Goal: Task Accomplishment & Management: Use online tool/utility

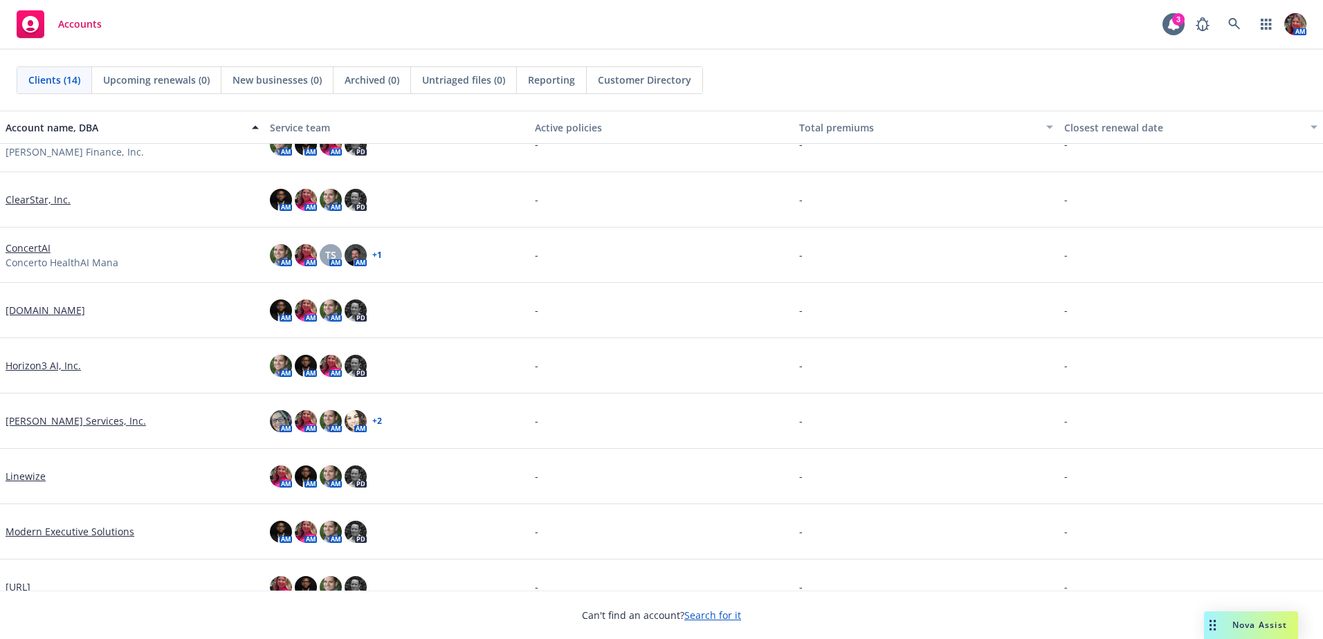
scroll to position [138, 0]
click at [30, 421] on link "Jerry Services, Inc." at bounding box center [76, 420] width 140 height 15
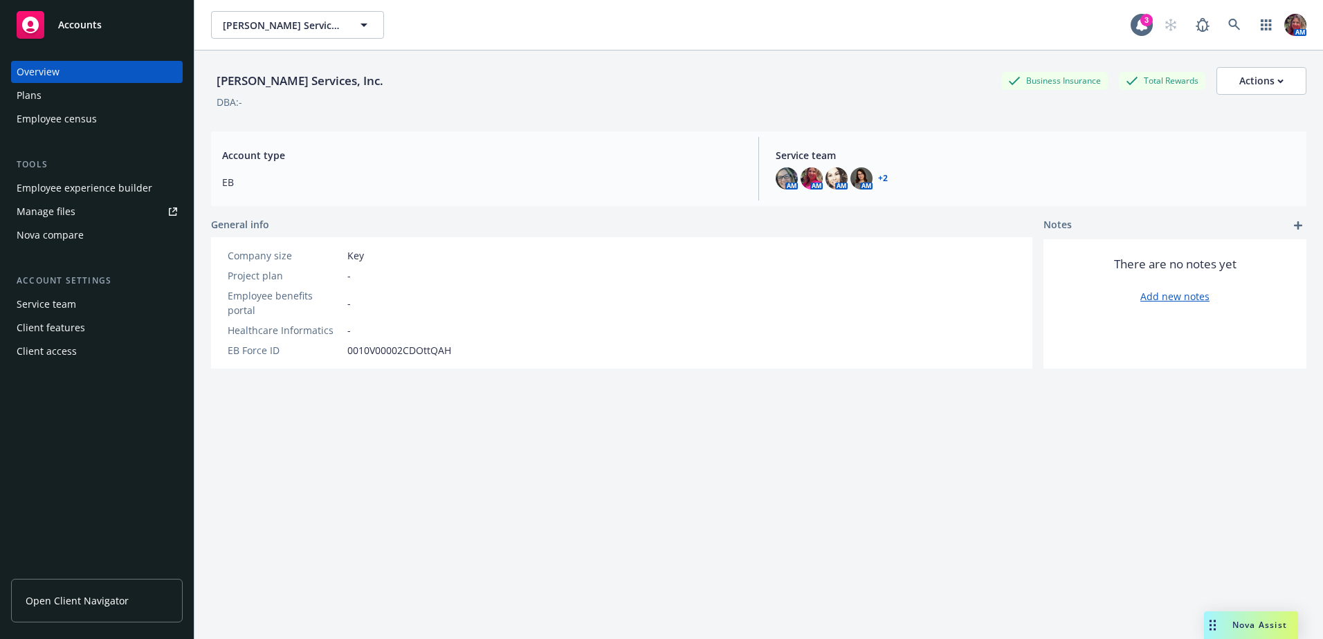
click at [74, 234] on div "Nova compare" at bounding box center [50, 235] width 67 height 22
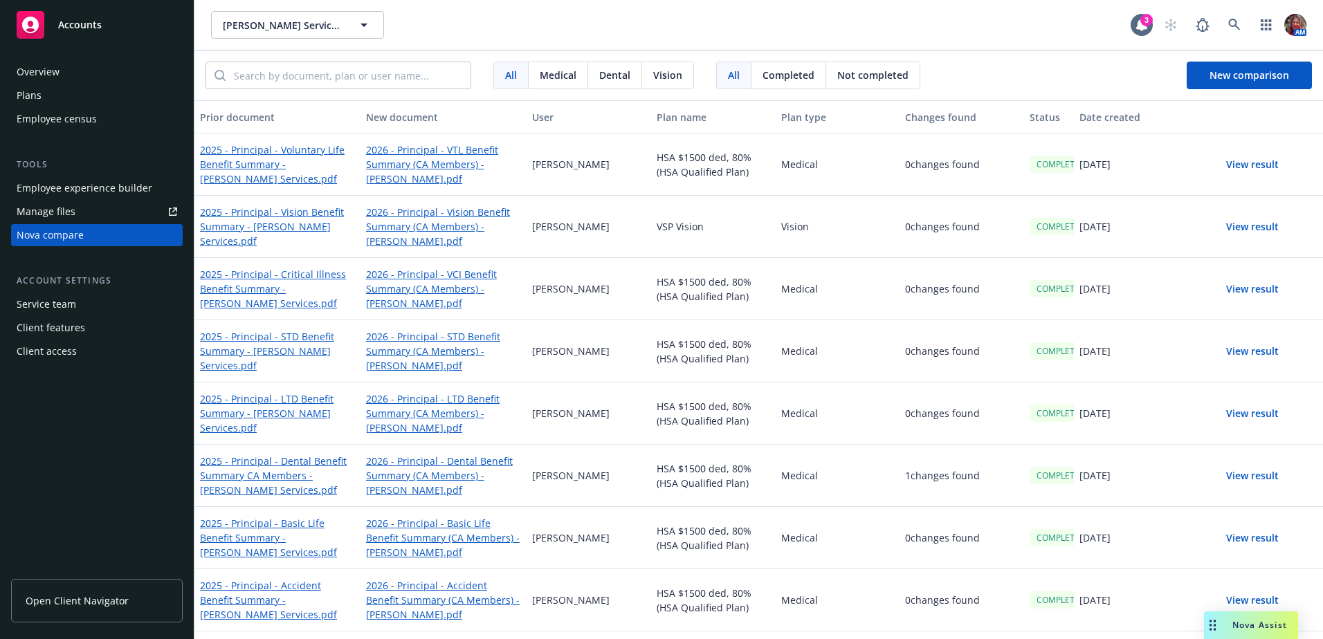
scroll to position [55, 0]
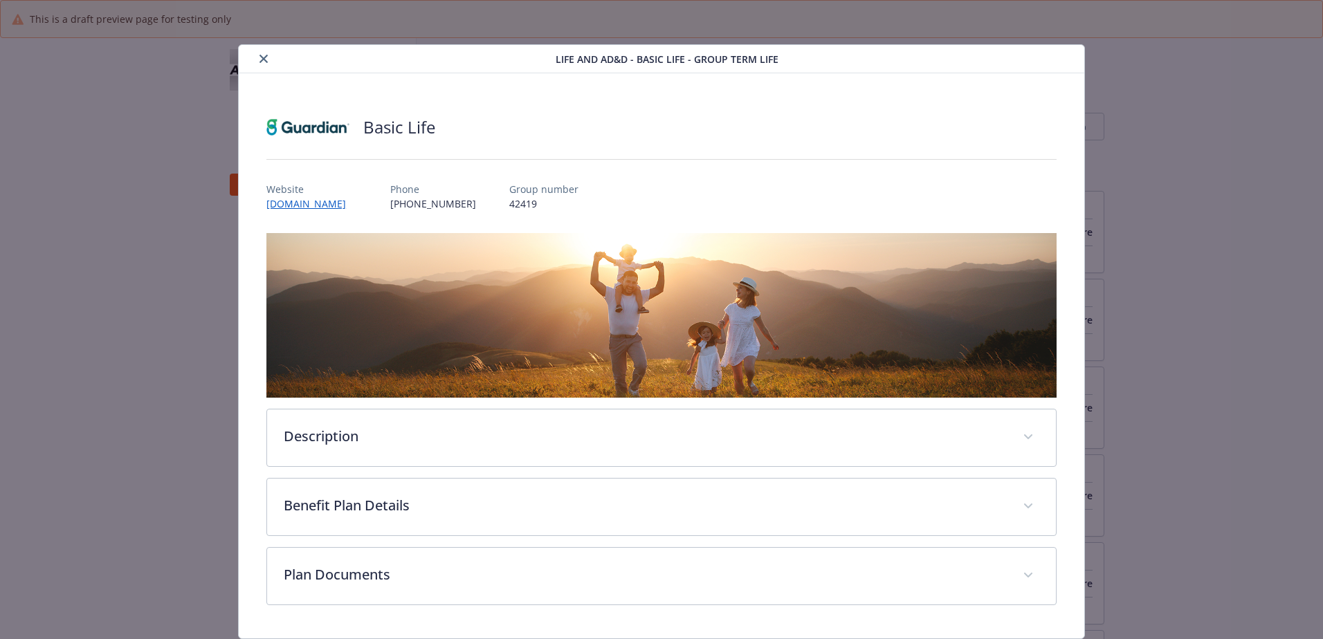
click at [260, 58] on icon "close" at bounding box center [263, 59] width 8 height 8
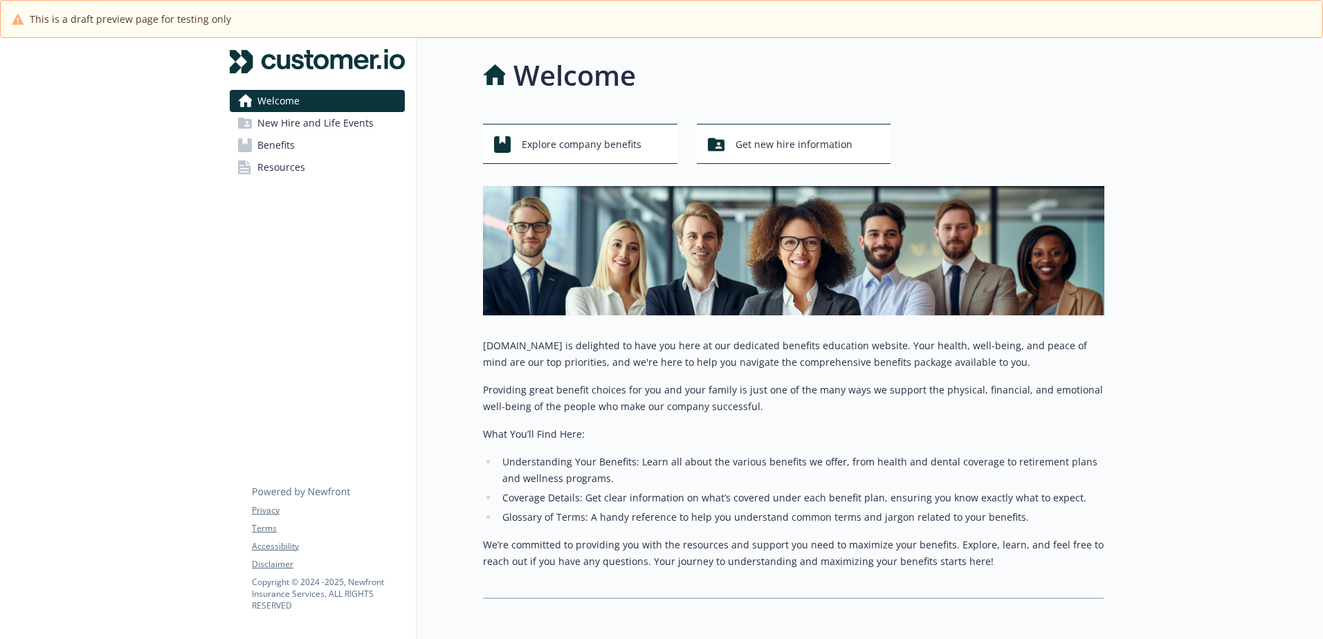
click at [293, 127] on span "New Hire and Life Events" at bounding box center [315, 123] width 116 height 22
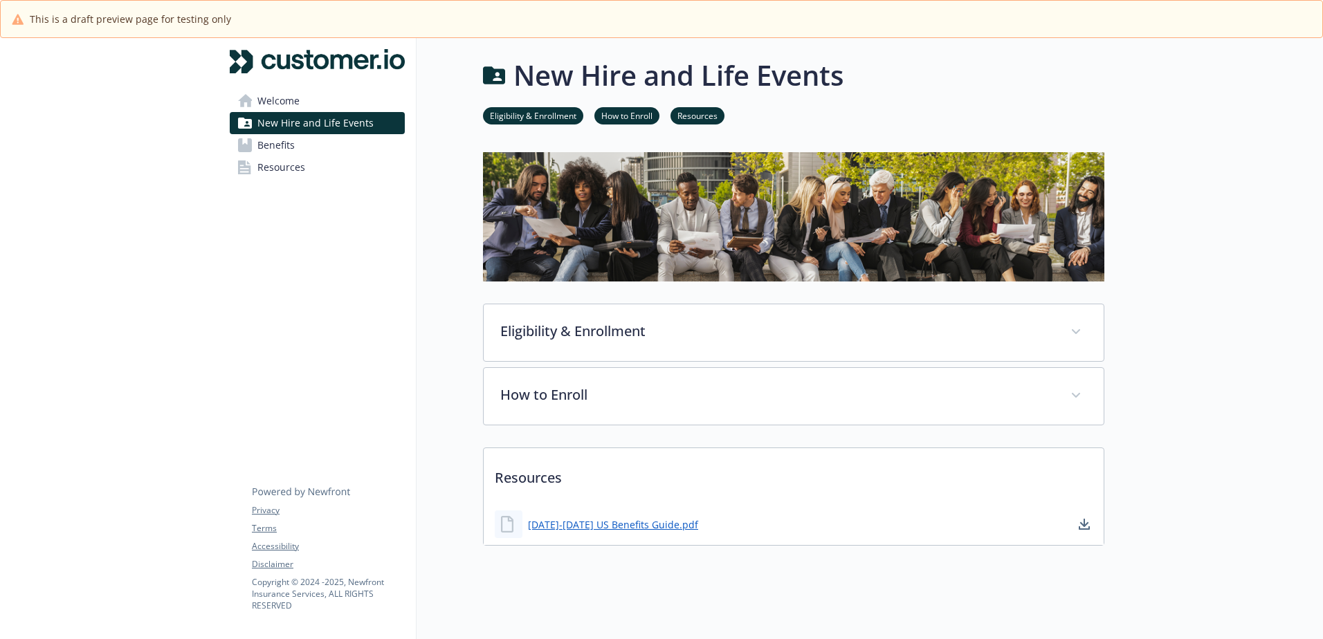
click at [285, 143] on span "Benefits" at bounding box center [275, 145] width 37 height 22
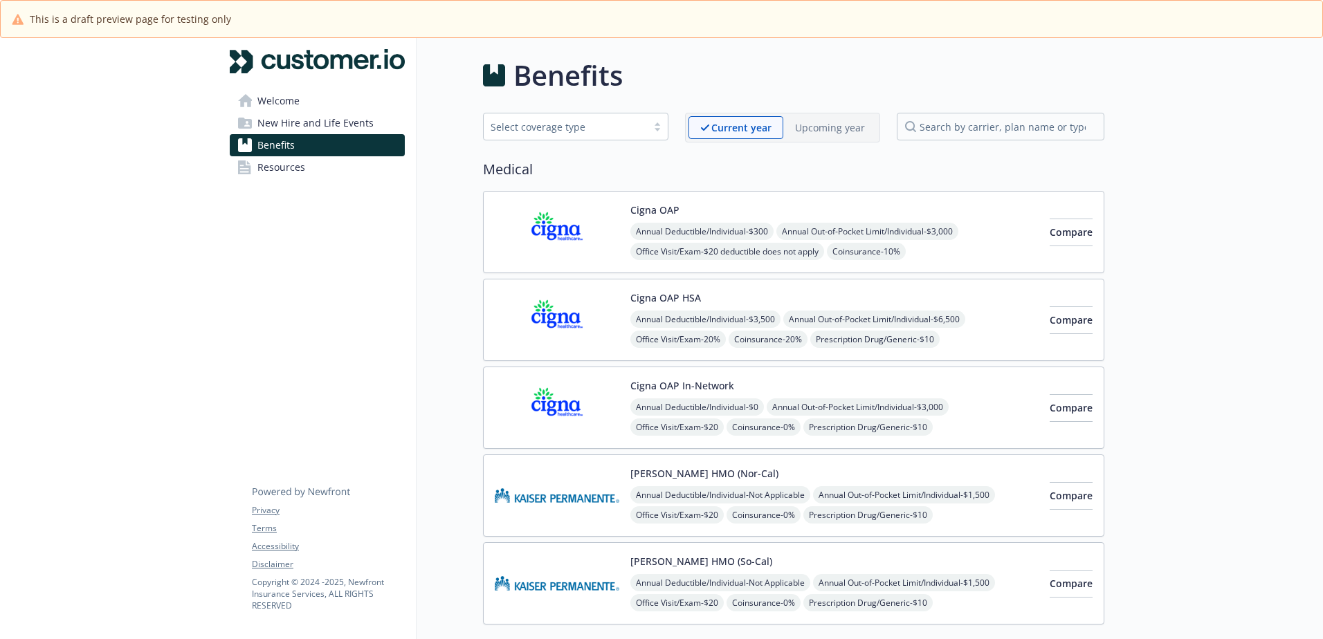
click at [300, 98] on link "Welcome" at bounding box center [317, 101] width 175 height 22
